Goal: Check status: Check status

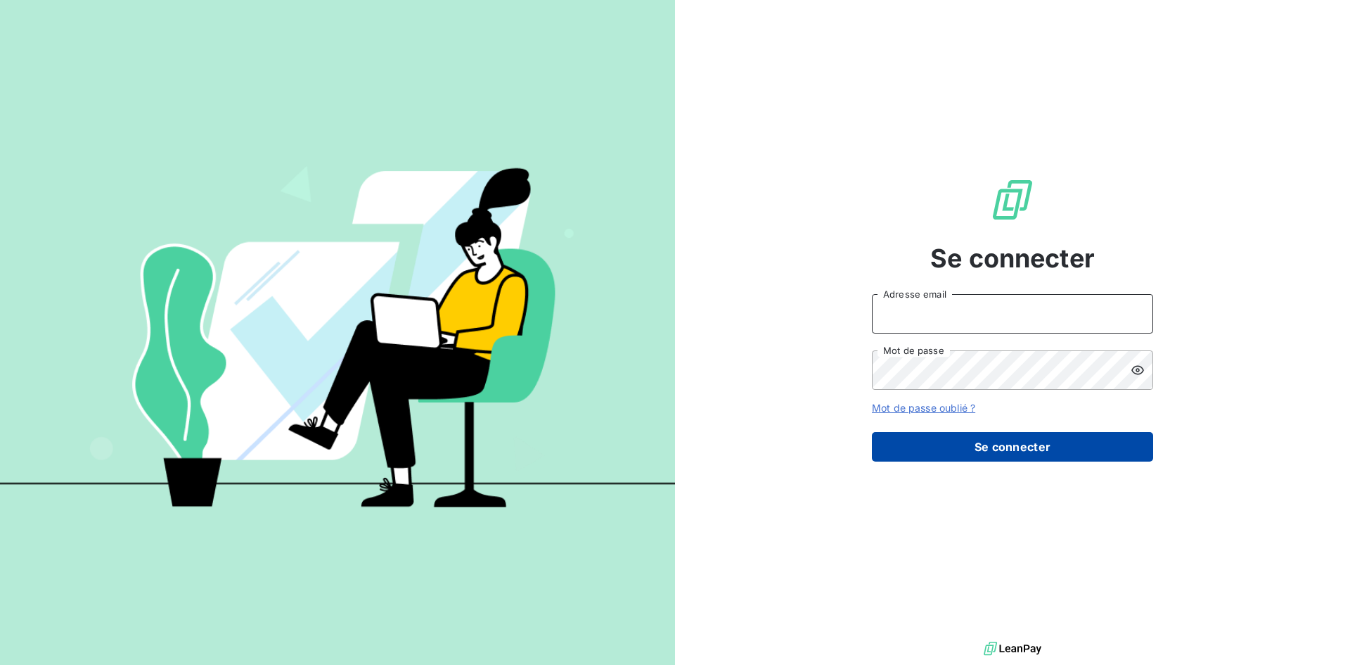
type input "[EMAIL_ADDRESS][DOMAIN_NAME]"
click at [983, 440] on button "Se connecter" at bounding box center [1012, 447] width 281 height 30
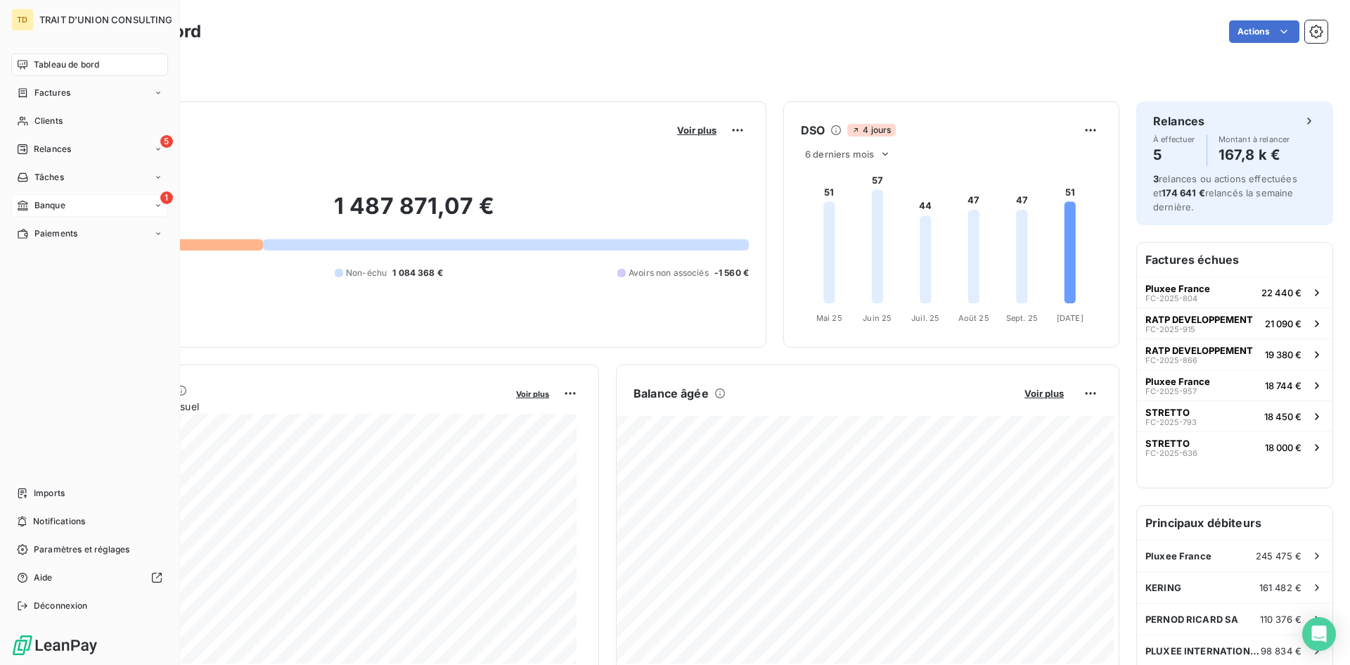
click at [82, 206] on div "1 Banque" at bounding box center [89, 205] width 157 height 23
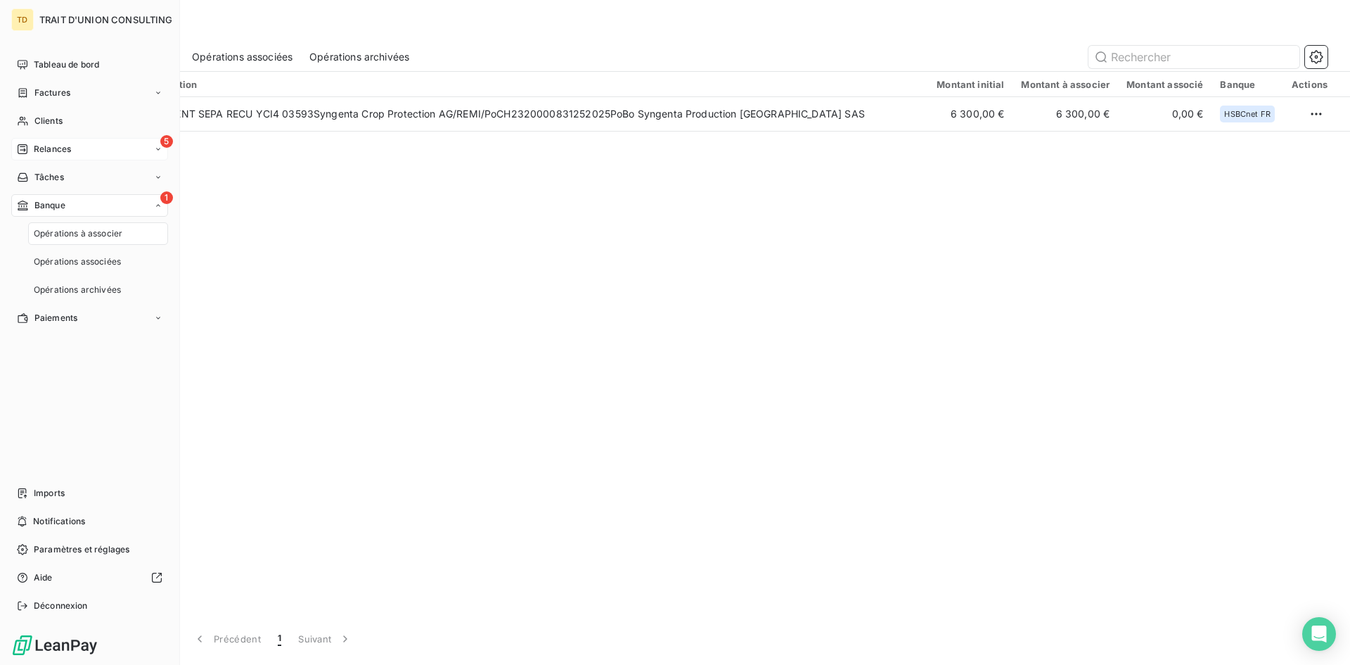
click at [80, 145] on div "5 Relances" at bounding box center [89, 149] width 157 height 23
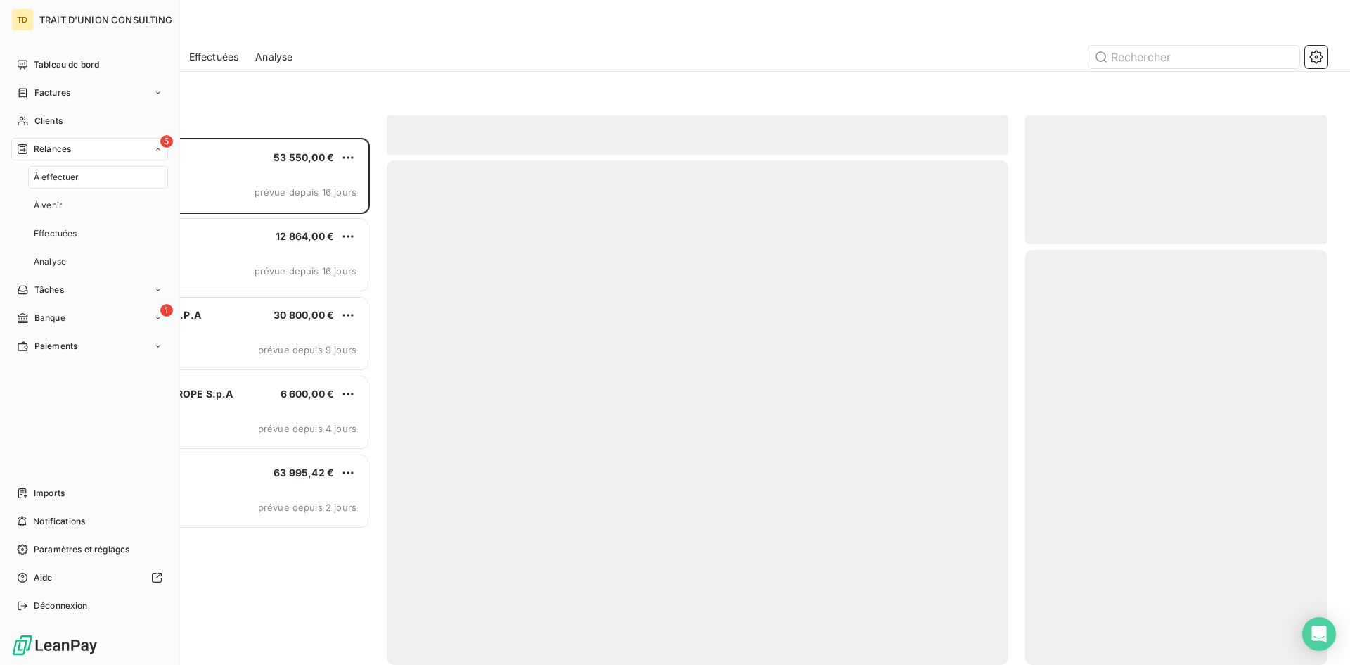
scroll to position [516, 292]
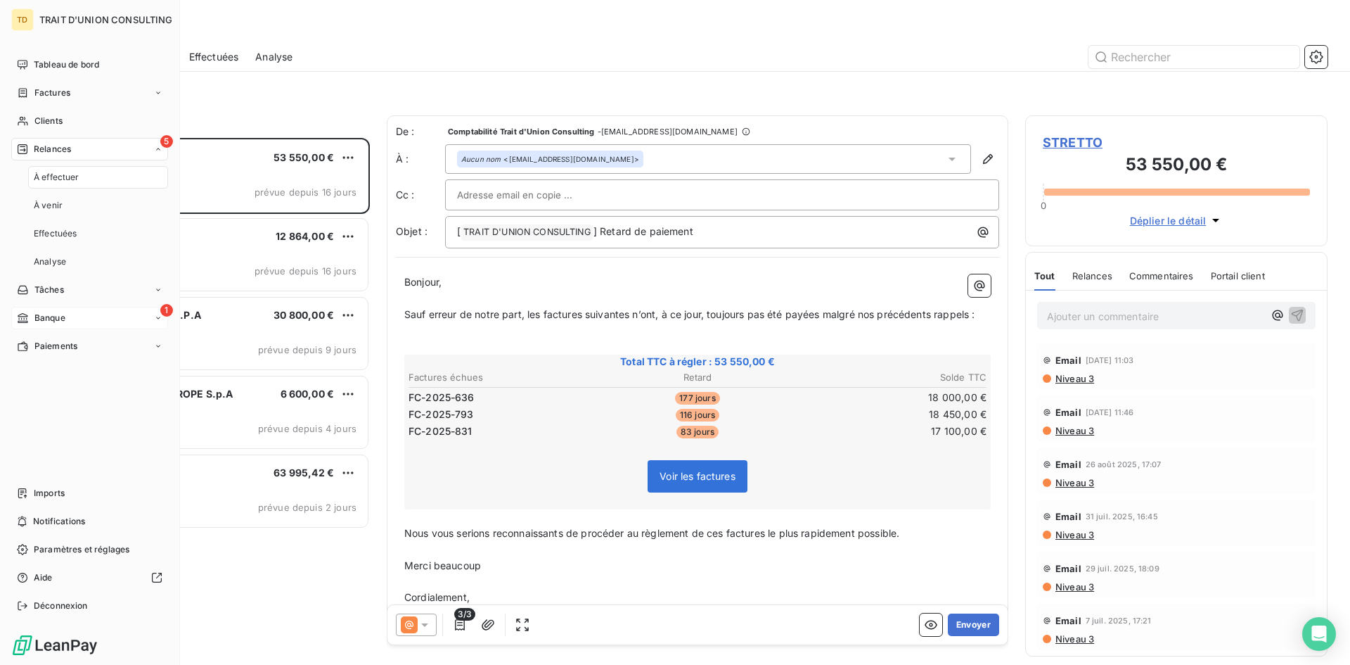
click at [68, 314] on div "1 Banque" at bounding box center [89, 318] width 157 height 23
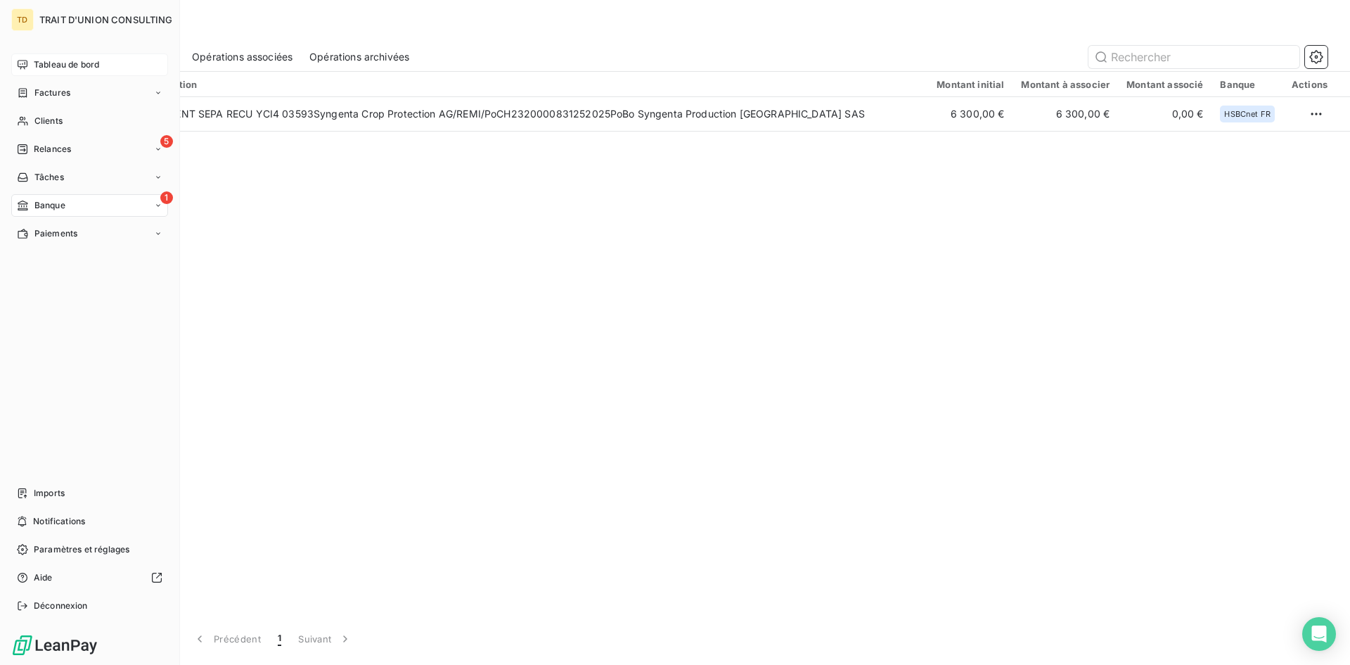
click at [38, 66] on span "Tableau de bord" at bounding box center [66, 64] width 65 height 13
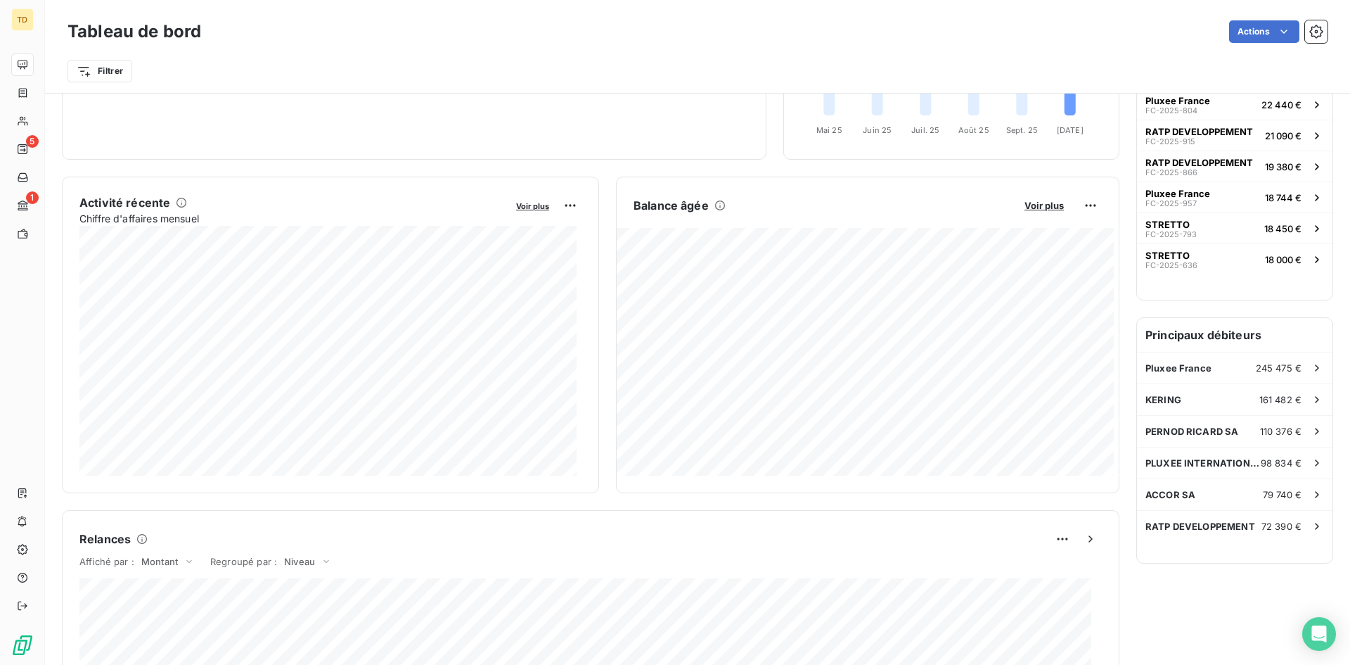
scroll to position [71, 0]
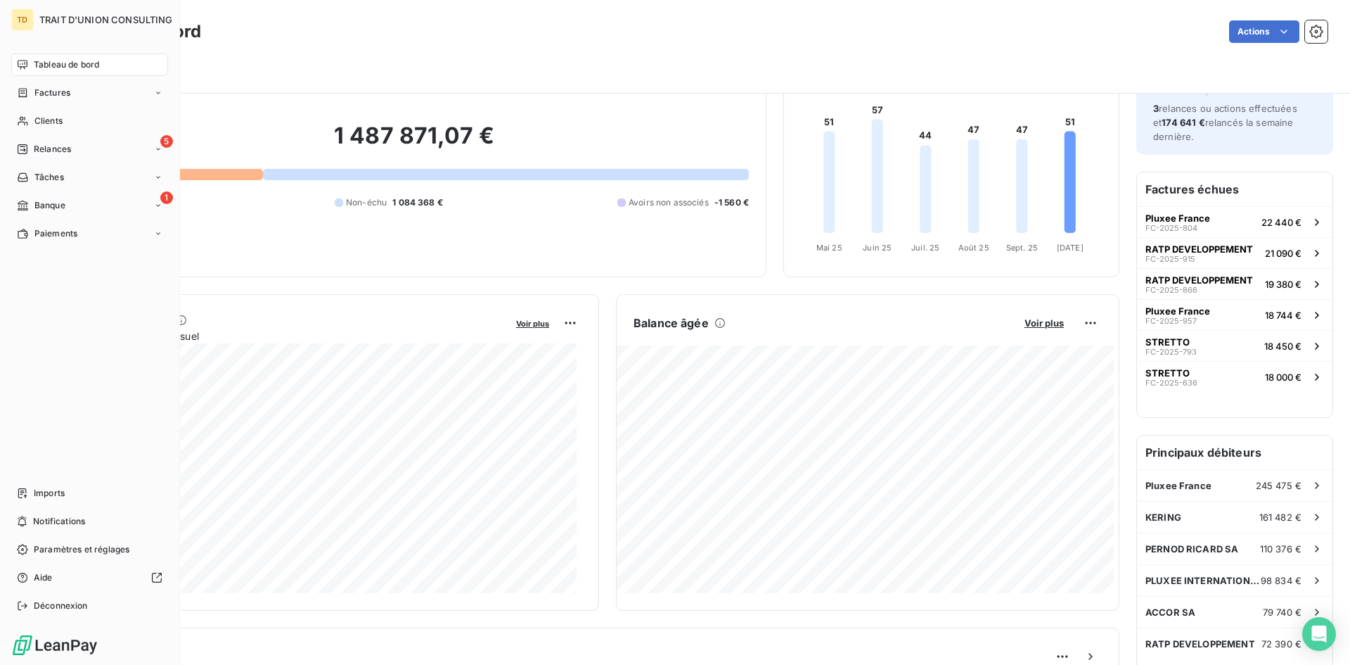
click at [33, 67] on div "Tableau de bord" at bounding box center [89, 64] width 157 height 23
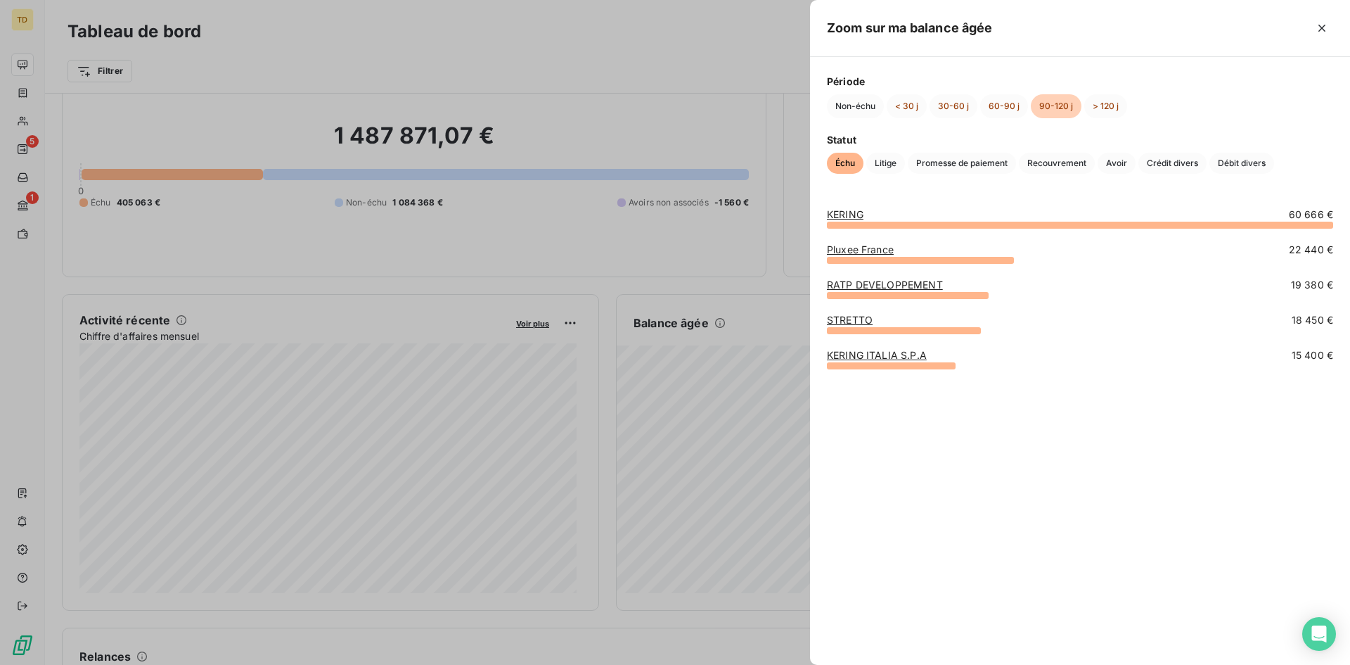
click at [721, 293] on div at bounding box center [675, 332] width 1350 height 665
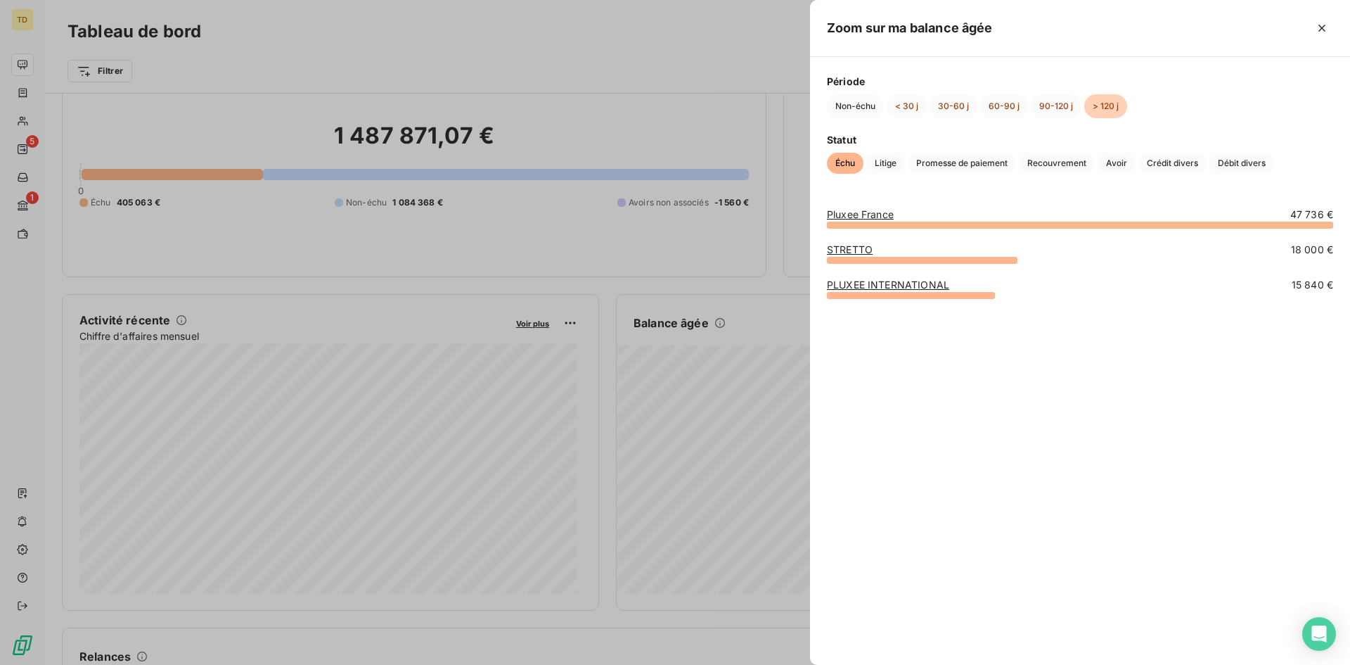
click at [696, 281] on div at bounding box center [675, 332] width 1350 height 665
click at [869, 210] on link "Pluxee France" at bounding box center [860, 214] width 67 height 12
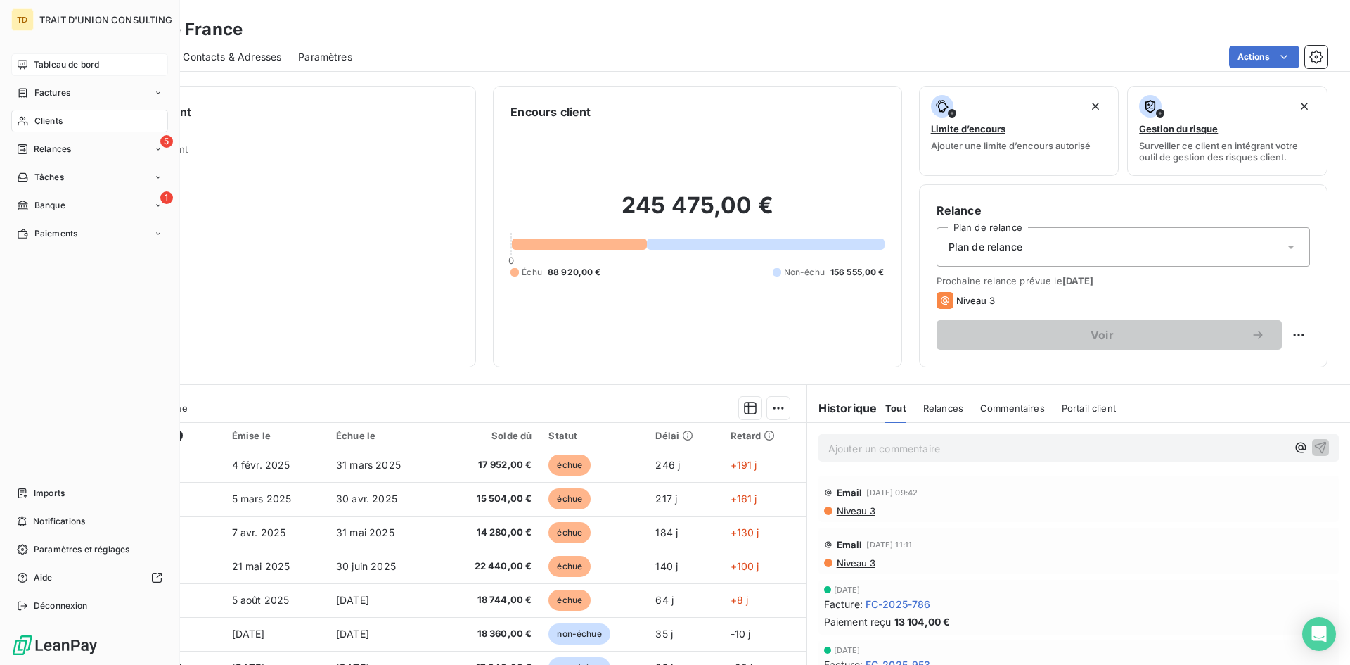
click at [51, 56] on div "Tableau de bord" at bounding box center [89, 64] width 157 height 23
